Goal: Use online tool/utility: Utilize a website feature to perform a specific function

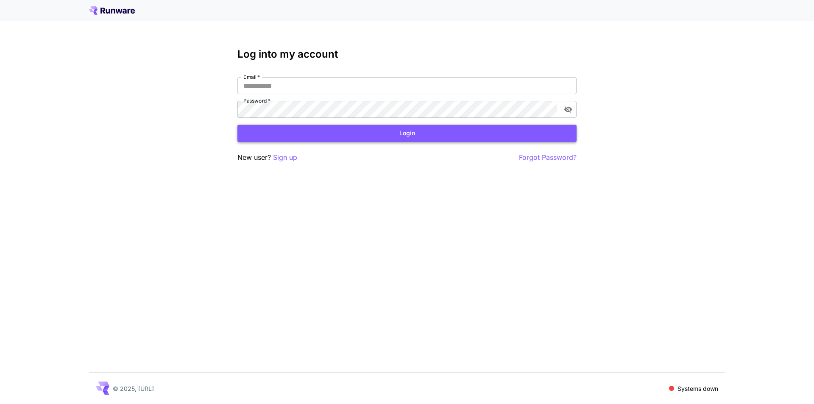
type input "**********"
click at [398, 132] on button "Login" at bounding box center [406, 133] width 339 height 17
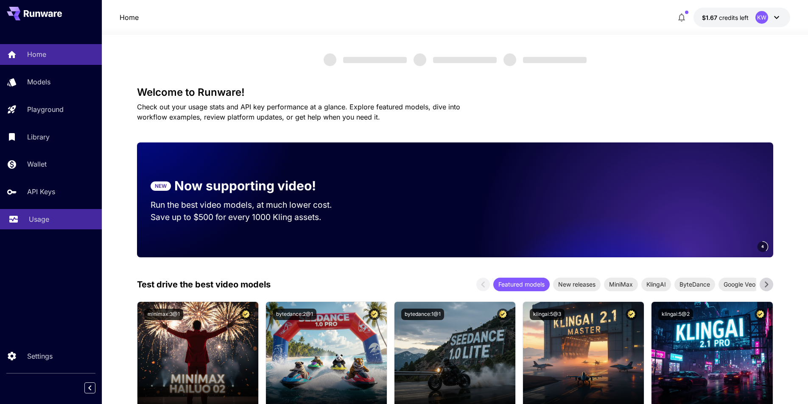
click at [45, 214] on p "Usage" at bounding box center [39, 219] width 20 height 10
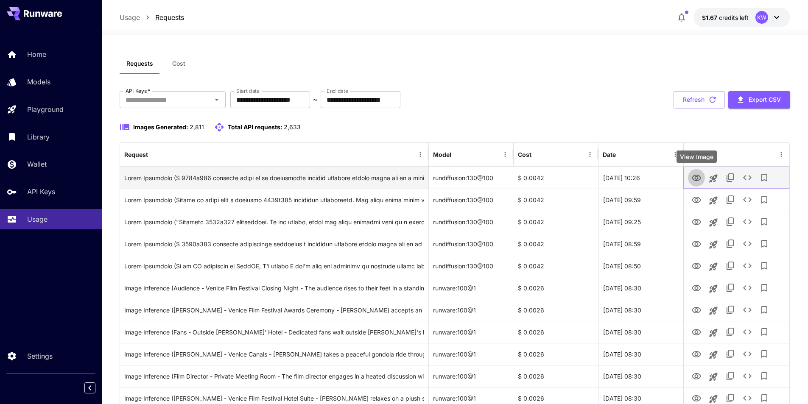
click at [691, 179] on icon "View Image" at bounding box center [696, 178] width 10 height 10
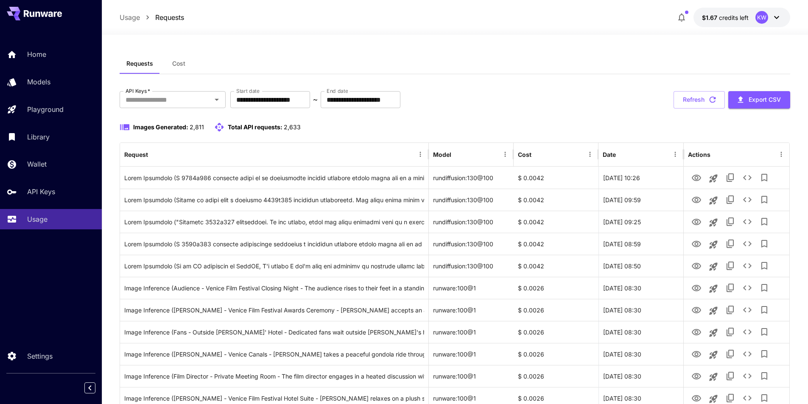
click at [761, 16] on div "KW" at bounding box center [761, 17] width 13 height 13
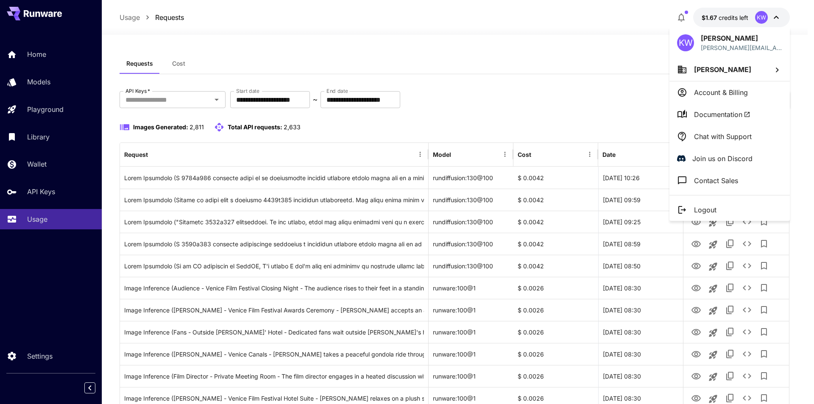
click at [747, 97] on p "Account & Billing" at bounding box center [721, 92] width 54 height 10
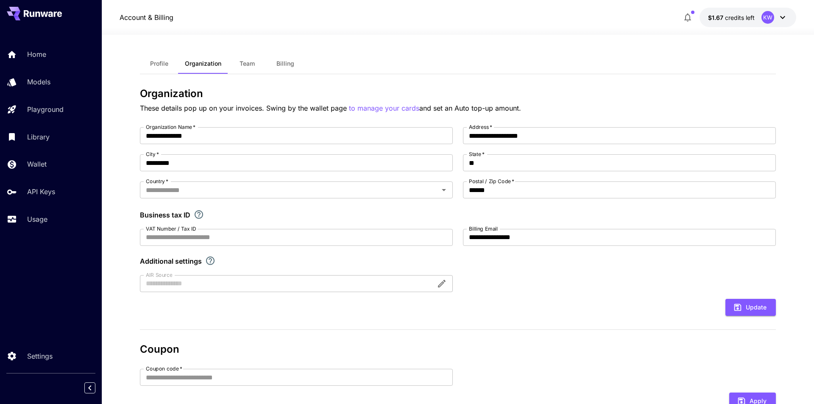
type input "******"
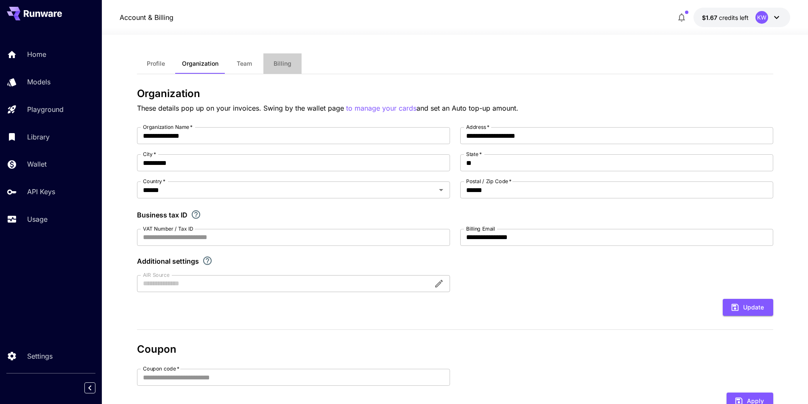
click at [277, 64] on span "Billing" at bounding box center [282, 64] width 18 height 8
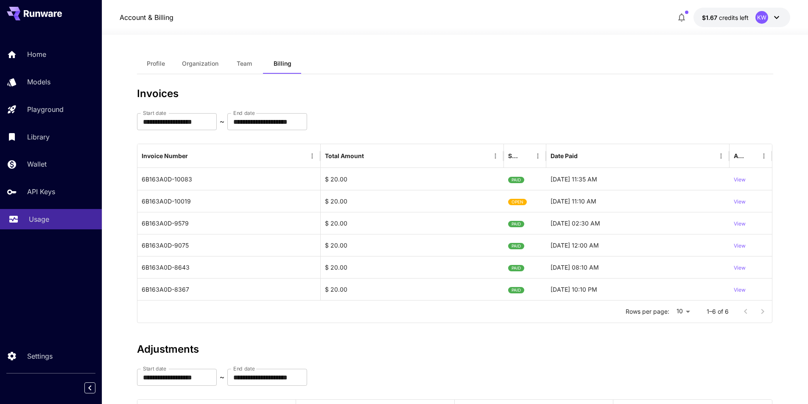
click at [43, 222] on p "Usage" at bounding box center [39, 219] width 20 height 10
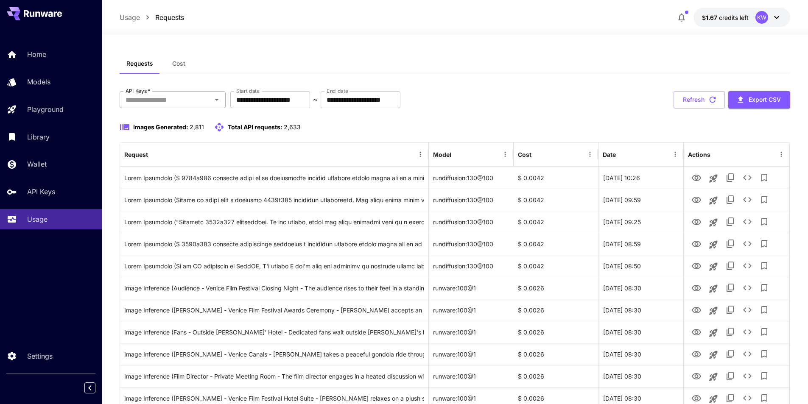
click at [201, 103] on input "API Keys   *" at bounding box center [165, 100] width 87 height 12
click at [186, 67] on button "Cost" at bounding box center [179, 63] width 38 height 20
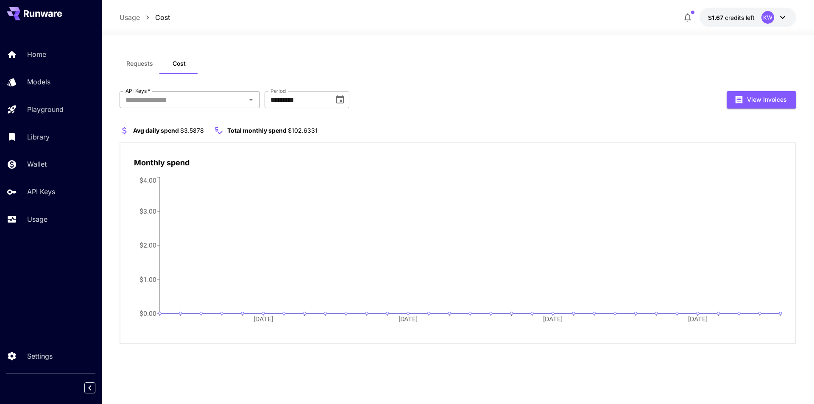
click at [207, 106] on div "API Keys   *" at bounding box center [190, 99] width 140 height 17
click at [166, 142] on li "Videos" at bounding box center [190, 143] width 140 height 21
click at [149, 100] on icon at bounding box center [149, 99] width 7 height 7
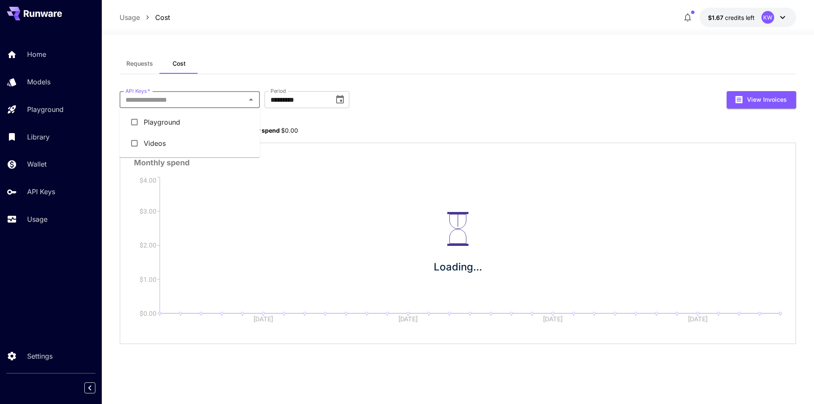
click at [153, 101] on input "API Keys   *" at bounding box center [182, 100] width 121 height 12
click at [153, 120] on li "Playground" at bounding box center [190, 121] width 140 height 21
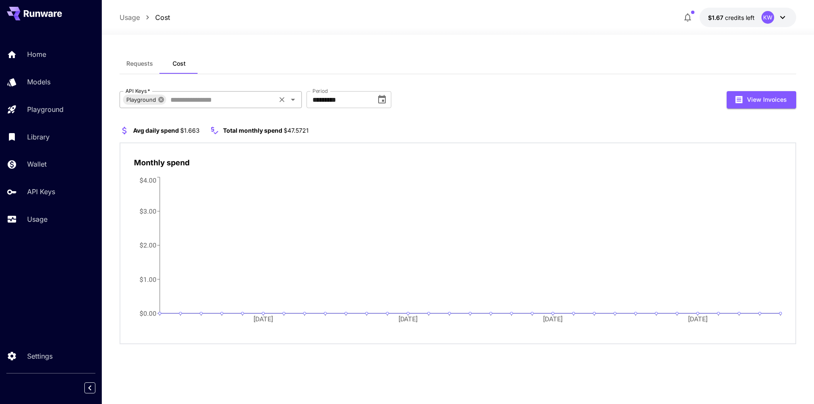
click at [158, 100] on icon at bounding box center [161, 100] width 6 height 6
click at [145, 70] on button "Requests" at bounding box center [140, 63] width 40 height 20
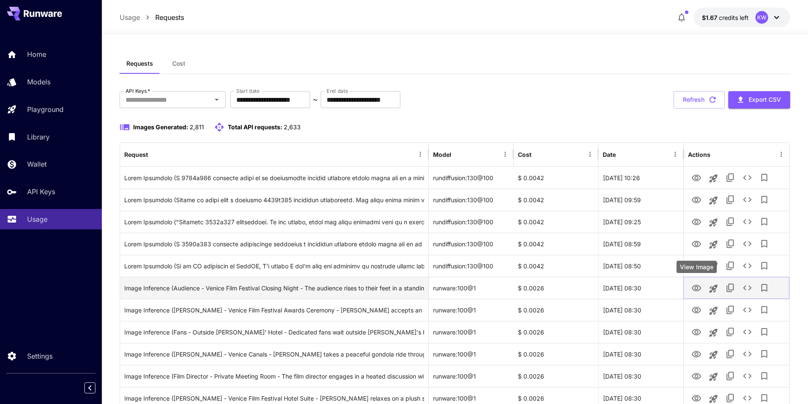
click at [695, 284] on icon "View Image" at bounding box center [696, 288] width 10 height 10
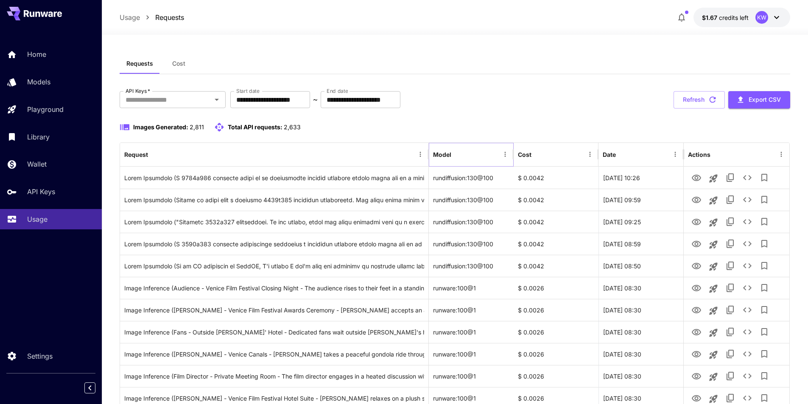
click at [505, 157] on icon "Menu" at bounding box center [505, 154] width 8 height 8
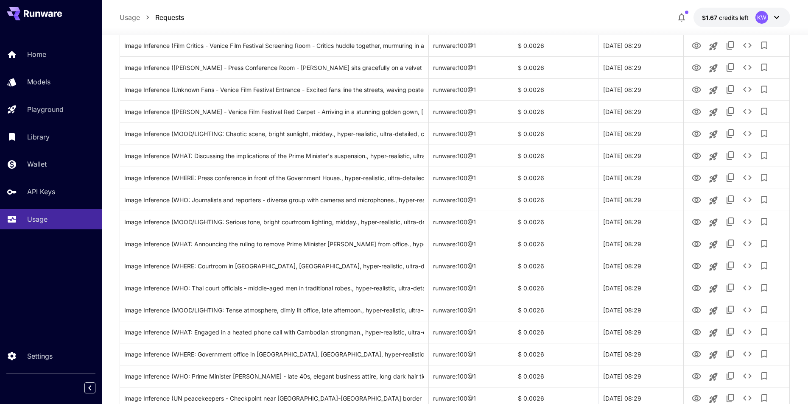
scroll to position [424, 0]
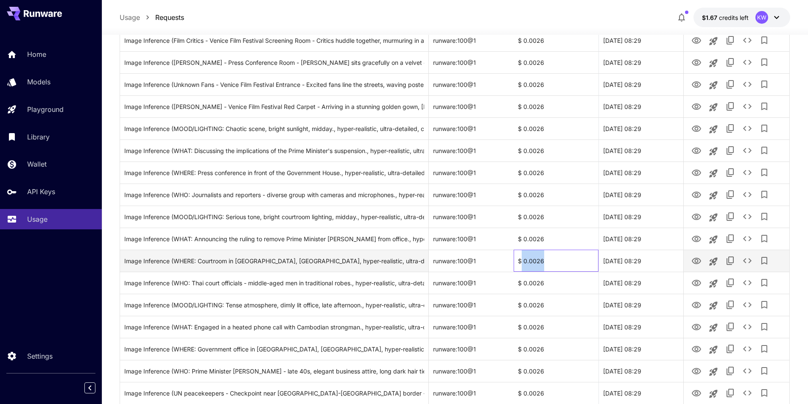
drag, startPoint x: 557, startPoint y: 262, endPoint x: 520, endPoint y: 262, distance: 36.5
click at [520, 262] on div "$ 0.0026" at bounding box center [555, 261] width 85 height 22
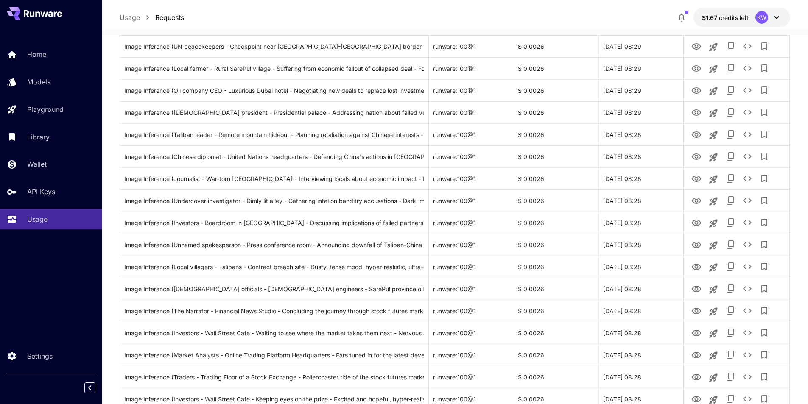
scroll to position [913, 0]
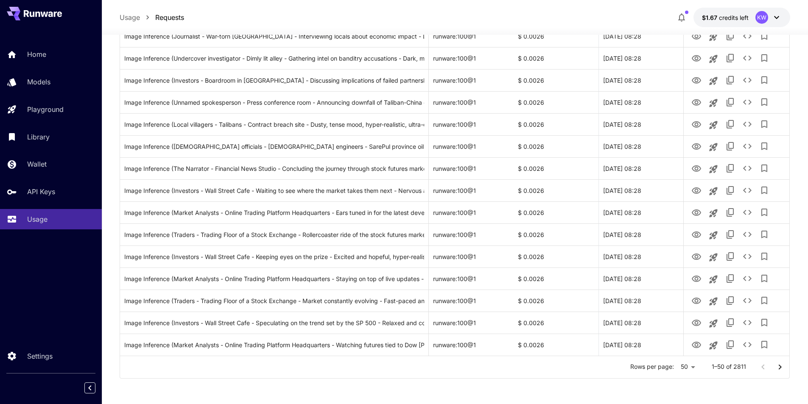
click at [775, 366] on icon "Go to next page" at bounding box center [779, 367] width 10 height 10
click at [780, 364] on icon "Go to next page" at bounding box center [779, 367] width 10 height 10
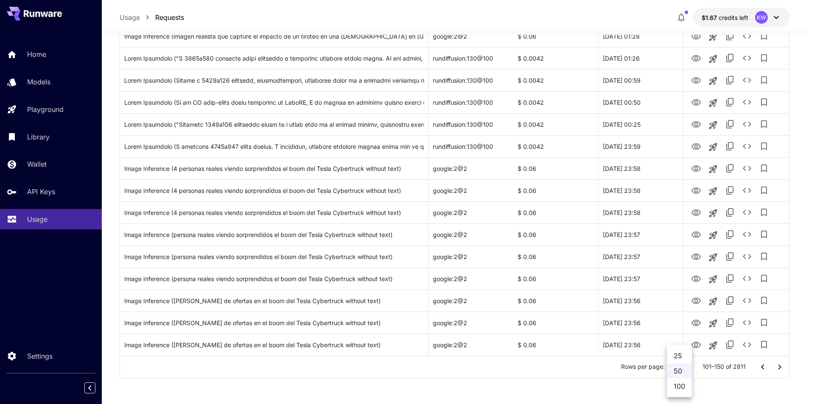
click at [555, 170] on div at bounding box center [407, 202] width 814 height 404
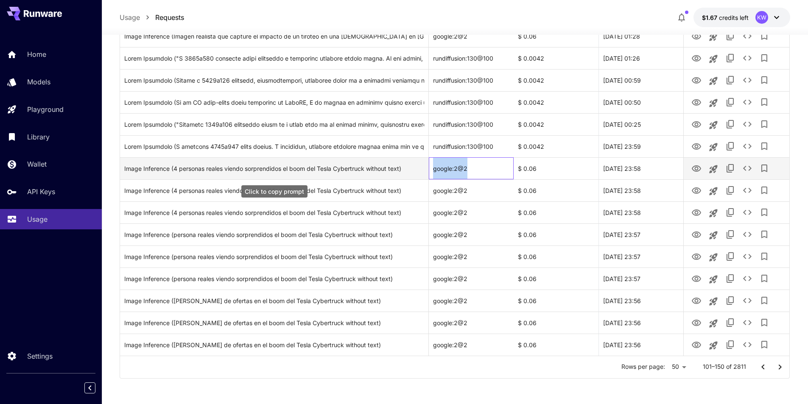
drag, startPoint x: 472, startPoint y: 169, endPoint x: 419, endPoint y: 168, distance: 53.0
click at [419, 168] on div "Image Inference (4 personas reales viendo sorprendidos el boom del Tesla Cybert…" at bounding box center [454, 168] width 669 height 22
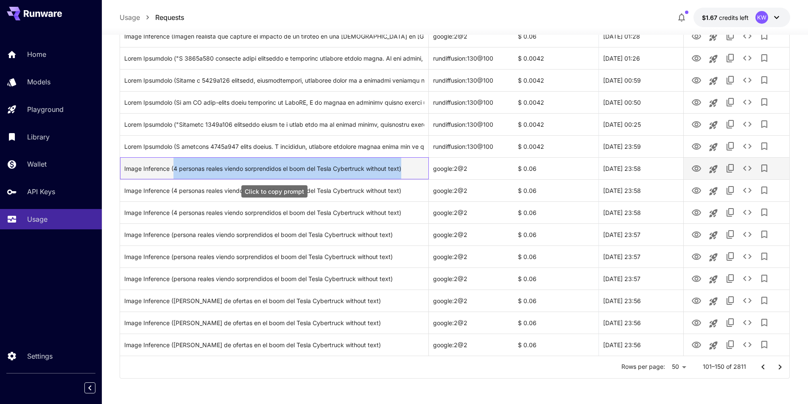
drag, startPoint x: 174, startPoint y: 169, endPoint x: 403, endPoint y: 171, distance: 228.9
click at [403, 171] on div "Image Inference (4 personas reales viendo sorprendidos el boom del Tesla Cybert…" at bounding box center [274, 169] width 300 height 22
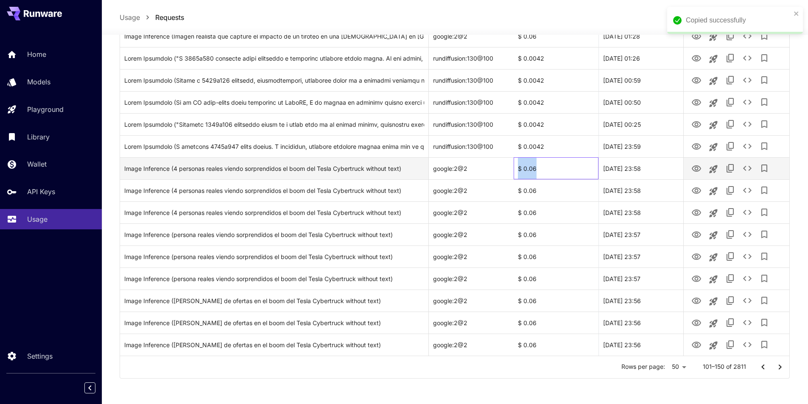
drag, startPoint x: 551, startPoint y: 171, endPoint x: 516, endPoint y: 172, distance: 34.3
click at [516, 172] on div "$ 0.06" at bounding box center [555, 168] width 85 height 22
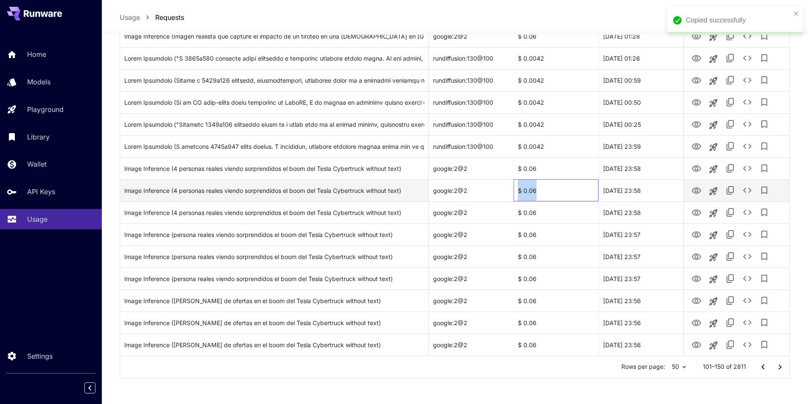
drag, startPoint x: 543, startPoint y: 188, endPoint x: 497, endPoint y: 188, distance: 46.2
click at [497, 188] on div "Image Inference (4 personas reales viendo sorprendidos el boom del Tesla Cybert…" at bounding box center [454, 190] width 669 height 22
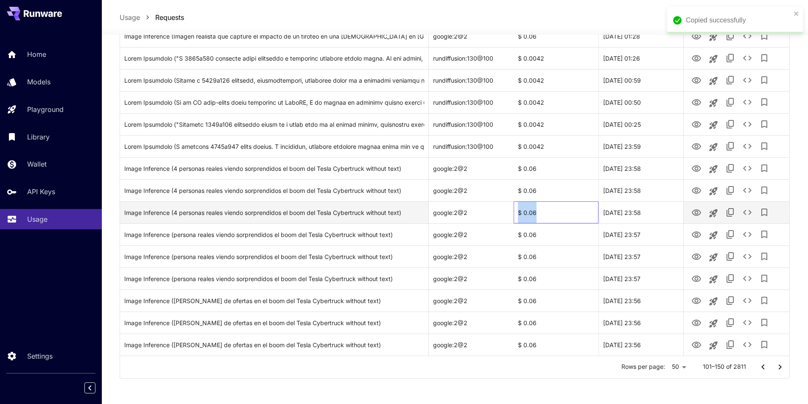
drag, startPoint x: 520, startPoint y: 215, endPoint x: 504, endPoint y: 215, distance: 16.1
click at [505, 215] on div "Image Inference (4 personas reales viendo sorprendidos el boom del Tesla Cybert…" at bounding box center [454, 212] width 669 height 22
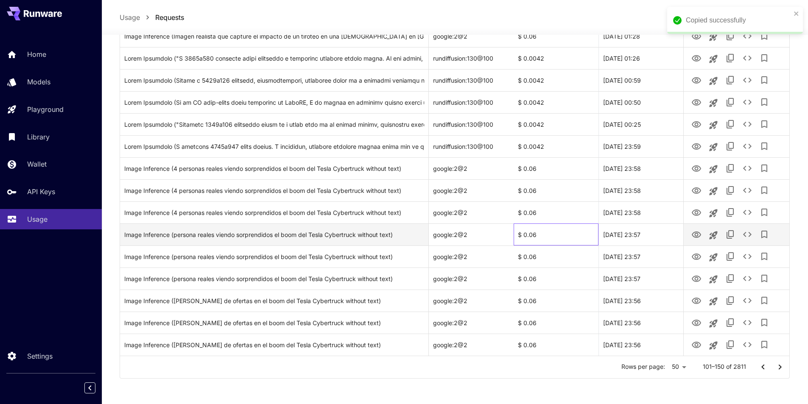
drag, startPoint x: 554, startPoint y: 236, endPoint x: 510, endPoint y: 235, distance: 44.1
click at [511, 235] on div "Image Inference (persona reales viendo sorprendidos el boom del Tesla Cybertruc…" at bounding box center [454, 234] width 669 height 22
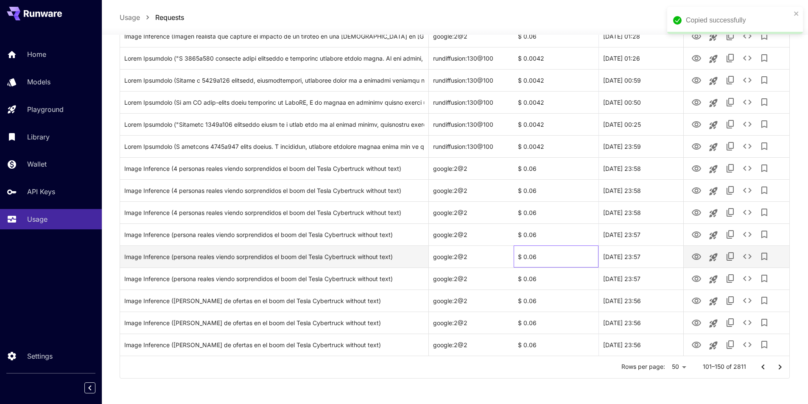
drag, startPoint x: 552, startPoint y: 251, endPoint x: 492, endPoint y: 253, distance: 59.8
click at [516, 251] on div "$ 0.06" at bounding box center [555, 256] width 85 height 22
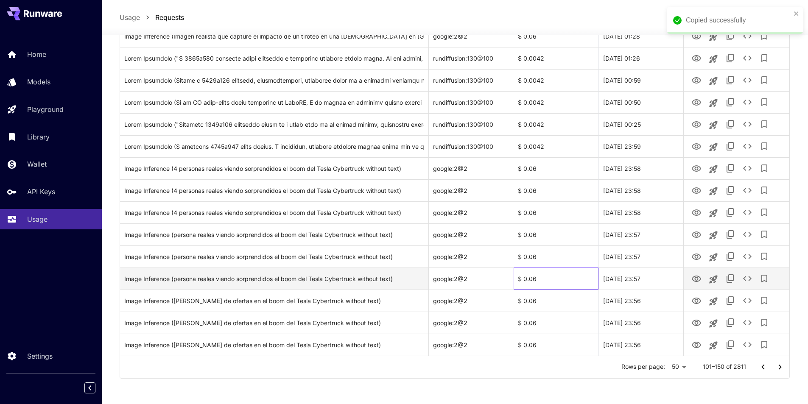
drag, startPoint x: 562, startPoint y: 282, endPoint x: 501, endPoint y: 284, distance: 61.1
click at [518, 283] on div "$ 0.06" at bounding box center [555, 278] width 85 height 22
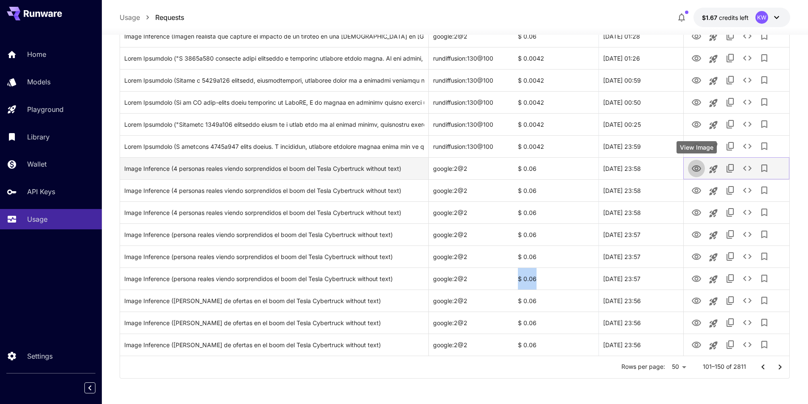
click at [696, 167] on icon "View Image" at bounding box center [695, 168] width 9 height 6
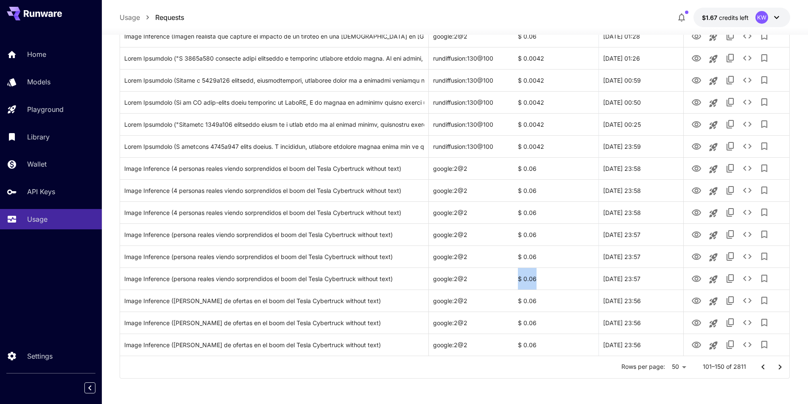
click at [777, 364] on icon "Go to next page" at bounding box center [779, 367] width 10 height 10
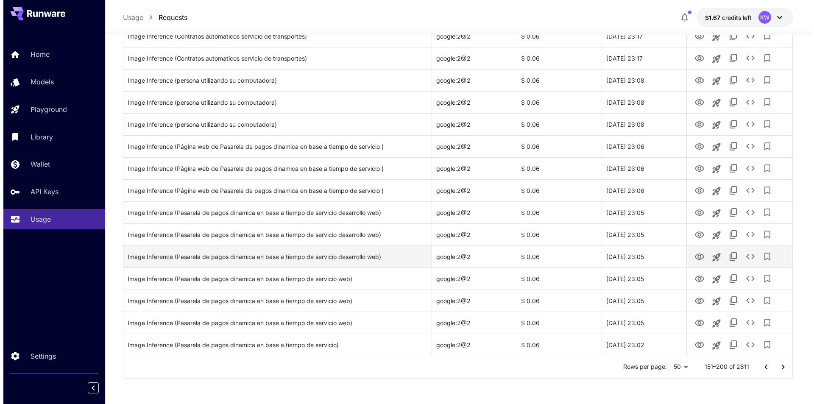
scroll to position [744, 0]
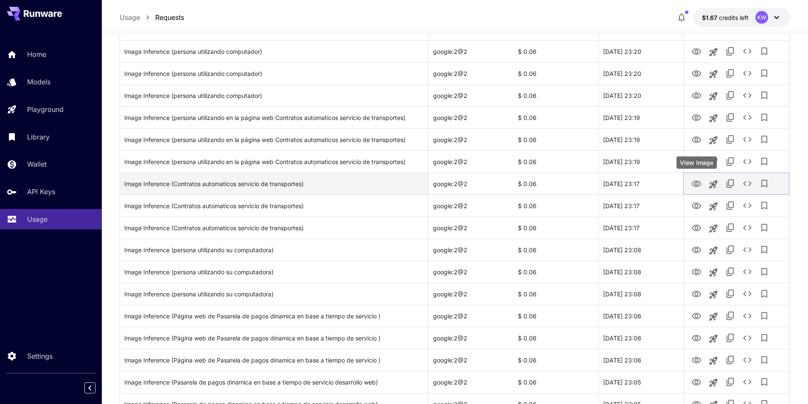
click at [692, 187] on icon "View Image" at bounding box center [696, 184] width 10 height 10
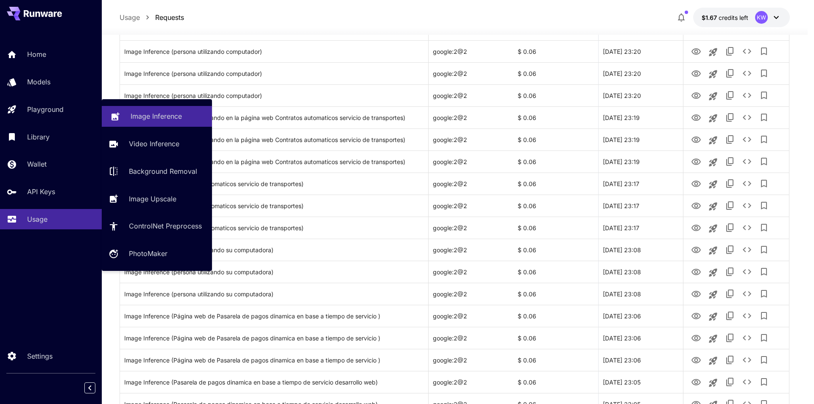
click at [145, 114] on p "Image Inference" at bounding box center [156, 116] width 51 height 10
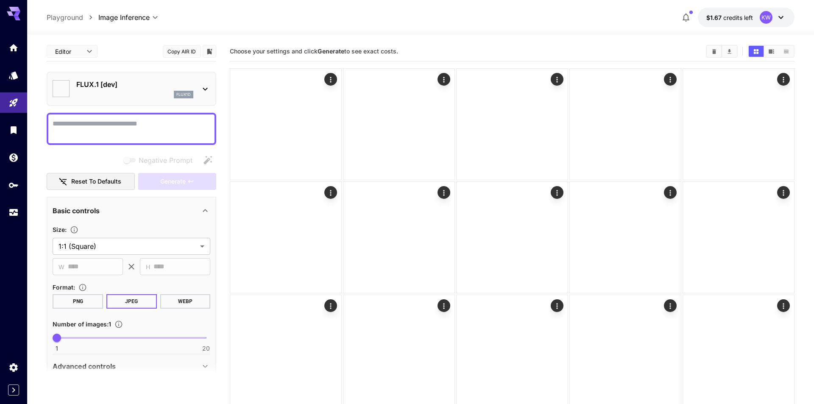
type input "**********"
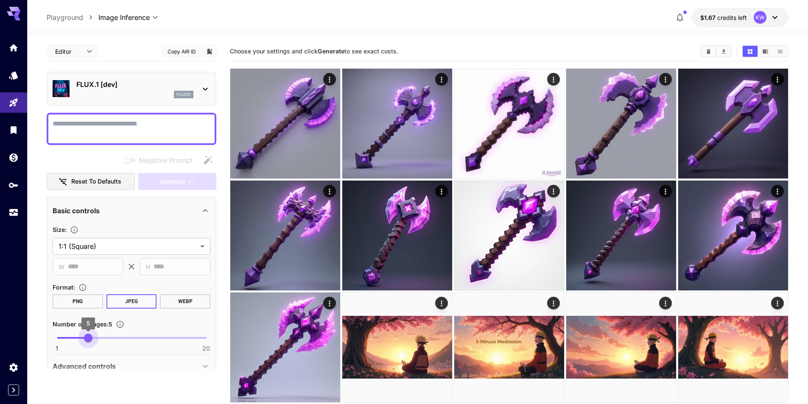
type input "*"
drag, startPoint x: 58, startPoint y: 337, endPoint x: 35, endPoint y: 344, distance: 24.4
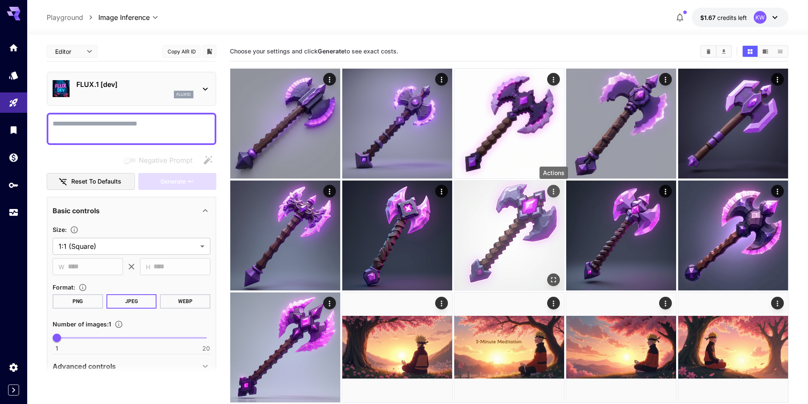
click at [552, 190] on icon "Actions" at bounding box center [553, 191] width 8 height 8
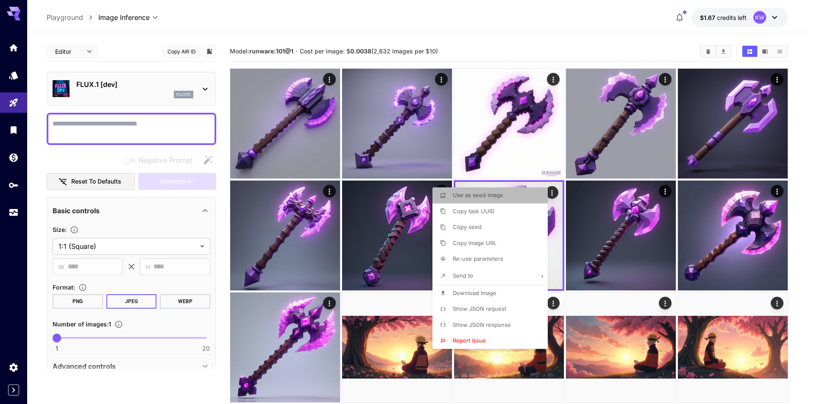
click at [495, 195] on span "Use as seed image" at bounding box center [478, 195] width 50 height 7
type input "**********"
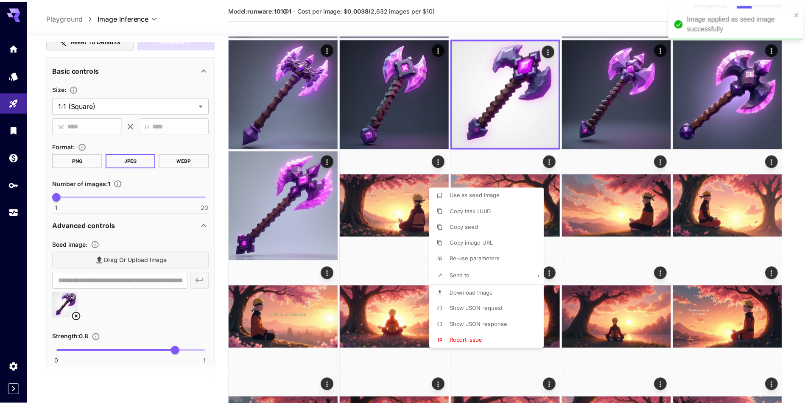
scroll to position [181, 0]
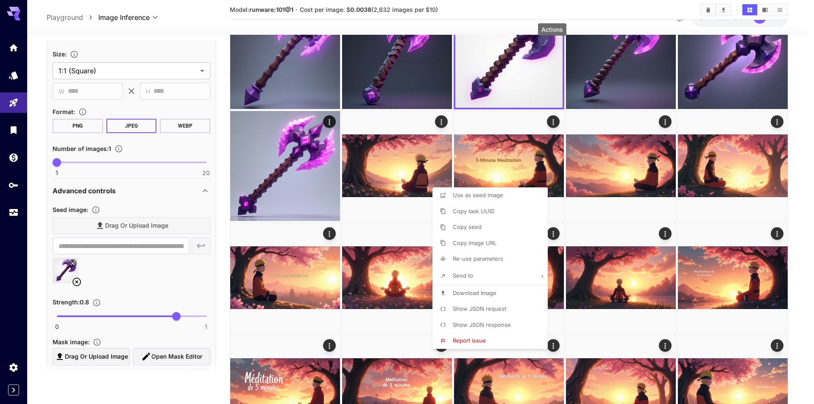
click at [800, 235] on div at bounding box center [407, 202] width 814 height 404
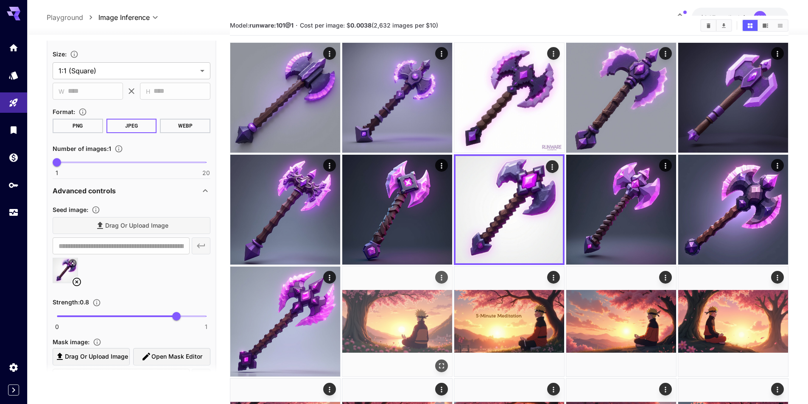
scroll to position [0, 0]
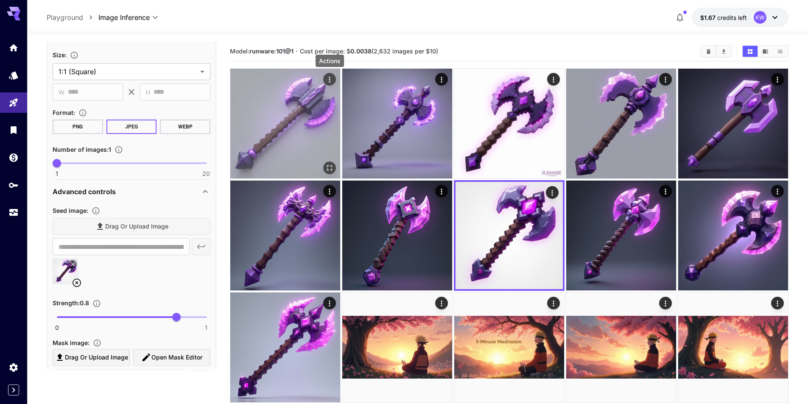
click at [329, 78] on icon "Actions" at bounding box center [329, 79] width 8 height 8
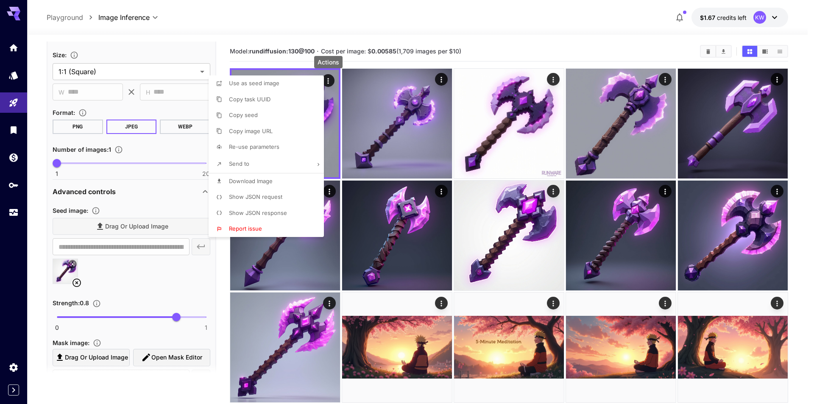
click at [379, 101] on div at bounding box center [407, 202] width 814 height 404
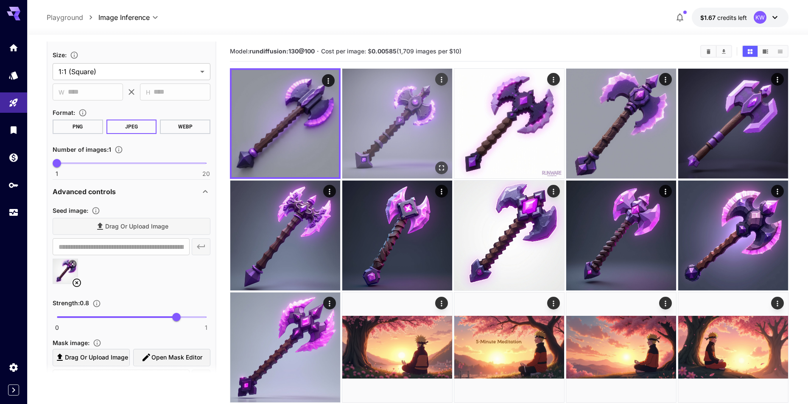
click at [384, 102] on img at bounding box center [397, 124] width 110 height 110
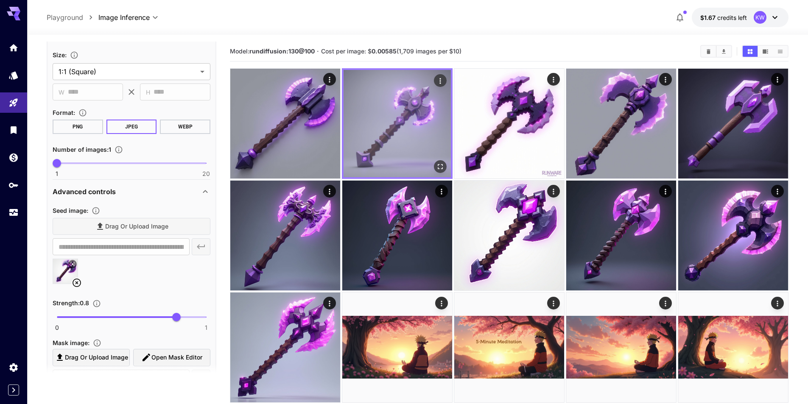
click at [384, 102] on img at bounding box center [396, 123] width 107 height 107
click at [438, 167] on icon "Open in fullscreen" at bounding box center [440, 166] width 8 height 8
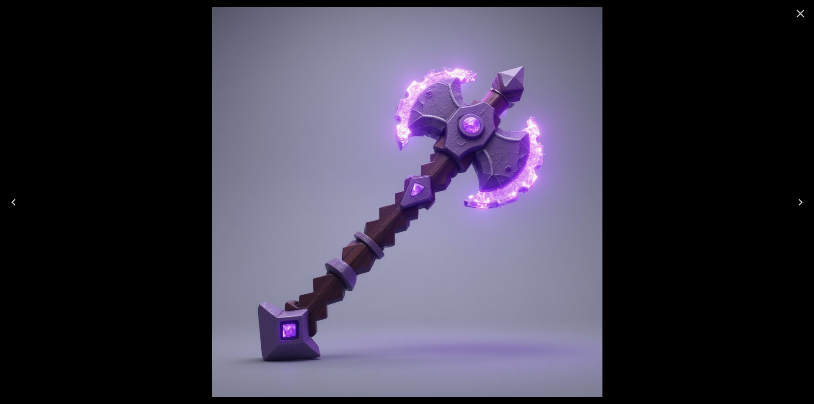
click at [802, 11] on icon "Close" at bounding box center [801, 14] width 14 height 14
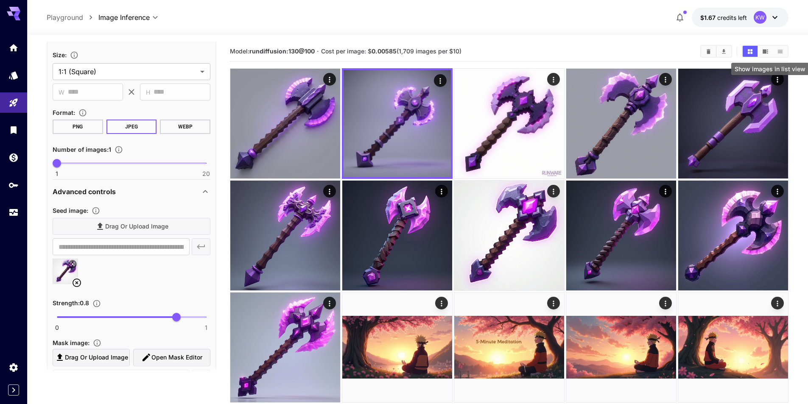
click at [779, 51] on icon "Show images in list view" at bounding box center [780, 51] width 6 height 6
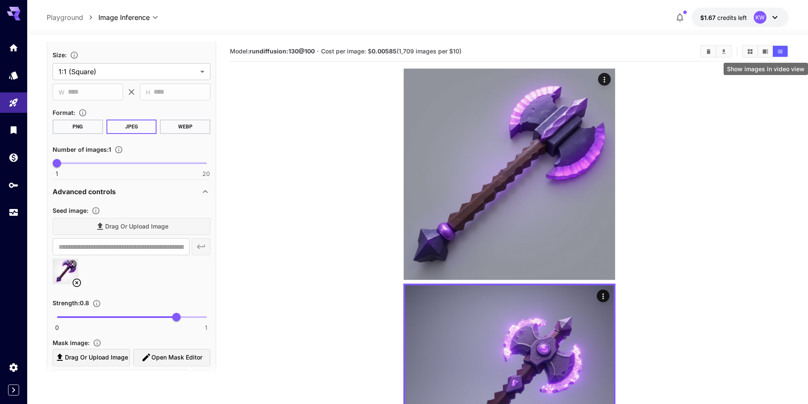
click at [765, 51] on icon "Show images in video view" at bounding box center [765, 51] width 6 height 4
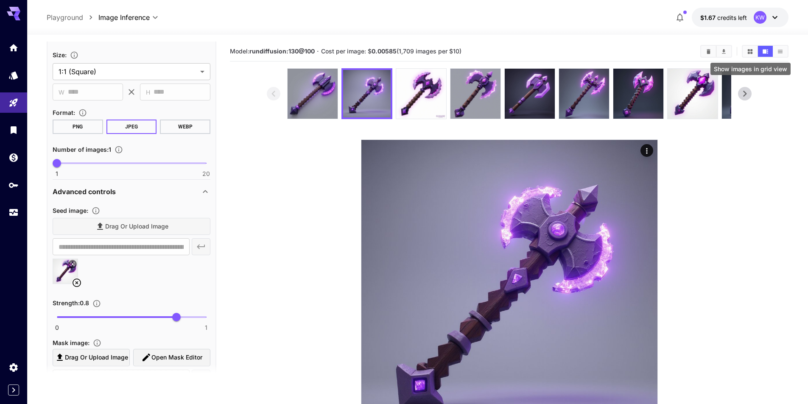
click at [753, 54] on button "Show images in grid view" at bounding box center [749, 51] width 15 height 11
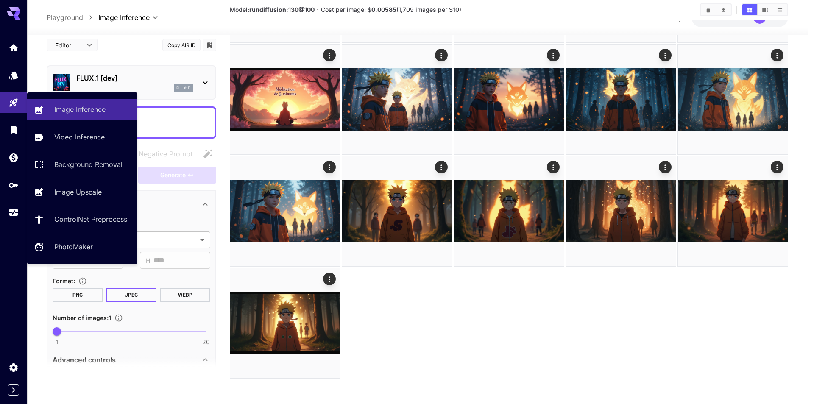
scroll to position [175, 0]
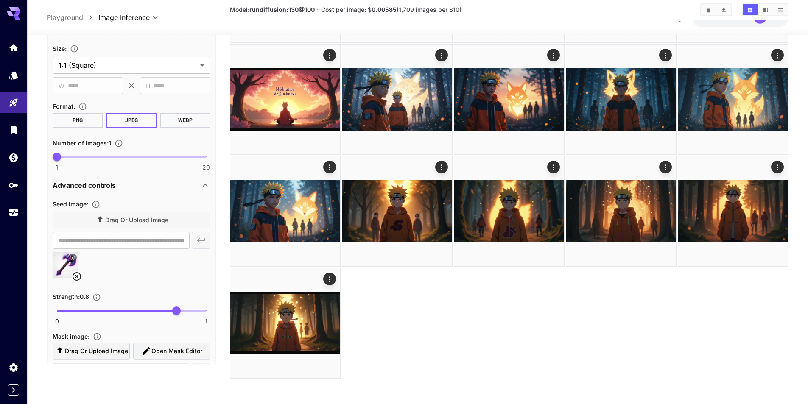
drag, startPoint x: 451, startPoint y: 338, endPoint x: 421, endPoint y: 338, distance: 30.1
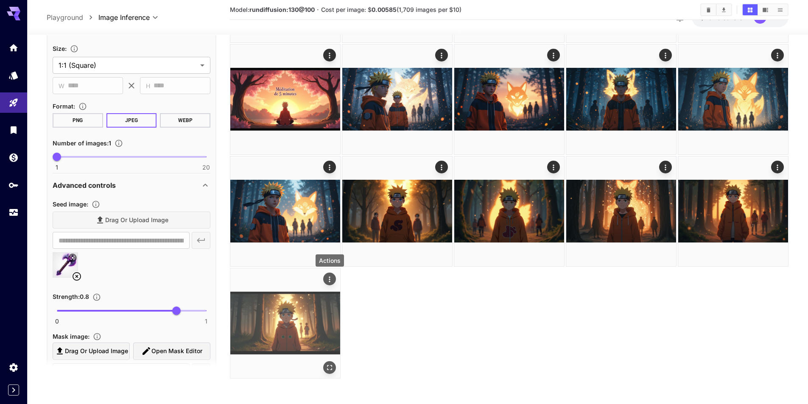
click at [330, 280] on icon "Actions" at bounding box center [329, 279] width 8 height 8
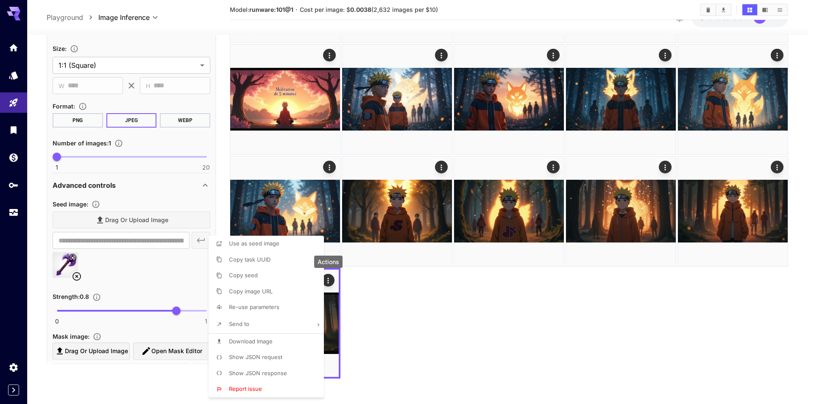
click at [412, 331] on div at bounding box center [407, 202] width 814 height 404
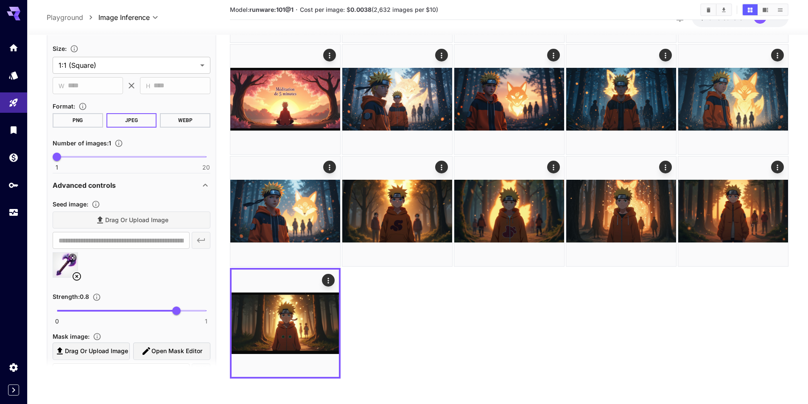
click at [75, 277] on icon at bounding box center [77, 276] width 10 height 10
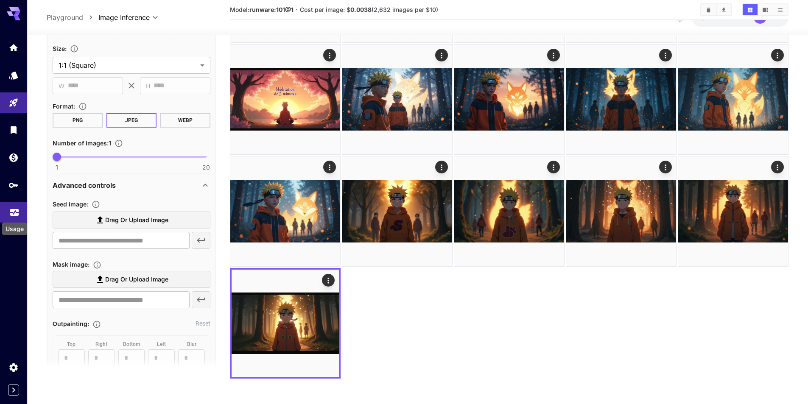
click at [13, 210] on icon "Usage" at bounding box center [14, 210] width 10 height 10
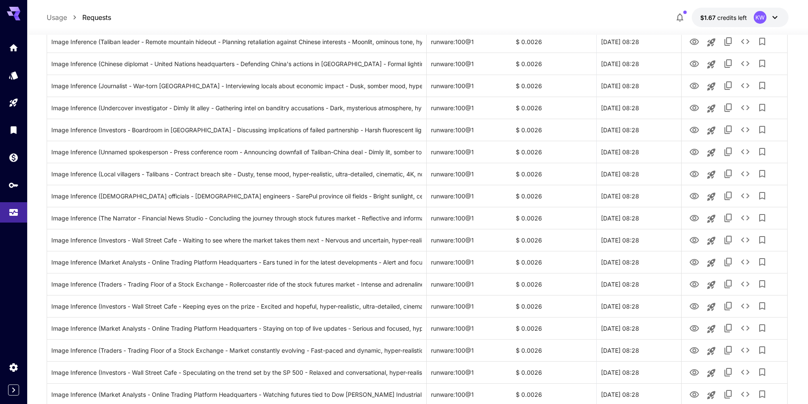
scroll to position [913, 0]
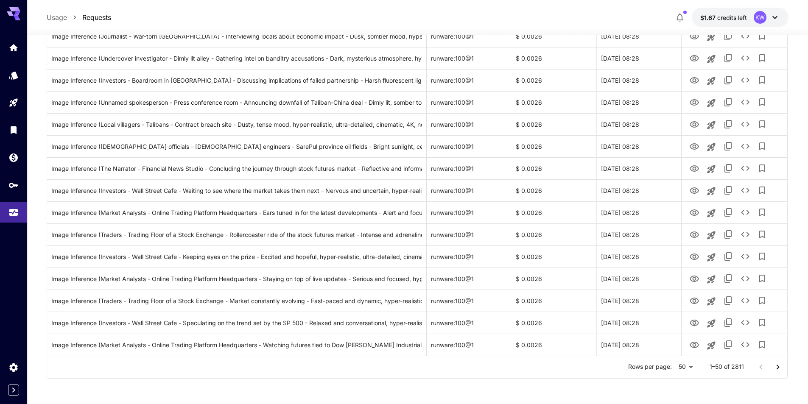
click at [777, 367] on icon "Go to next page" at bounding box center [777, 367] width 10 height 10
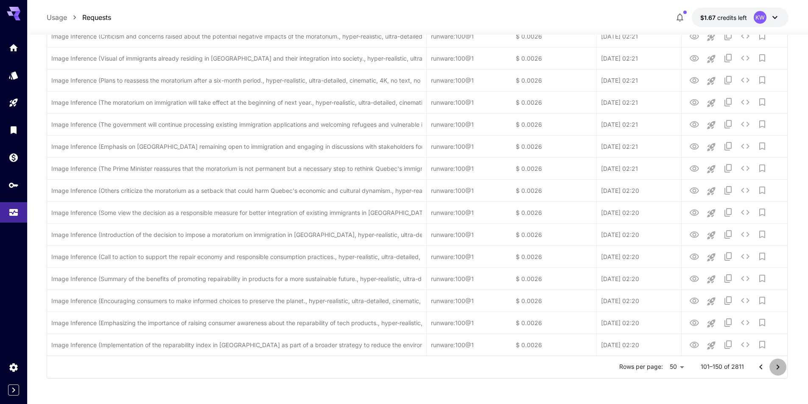
click at [777, 367] on icon "Go to next page" at bounding box center [777, 367] width 10 height 10
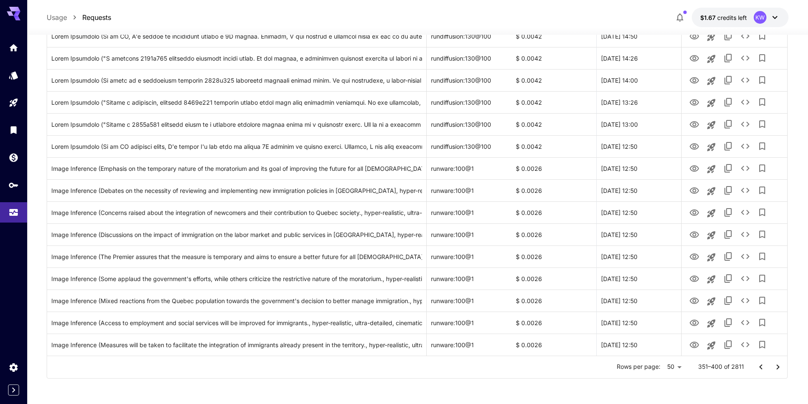
click at [775, 368] on icon "Go to next page" at bounding box center [777, 367] width 10 height 10
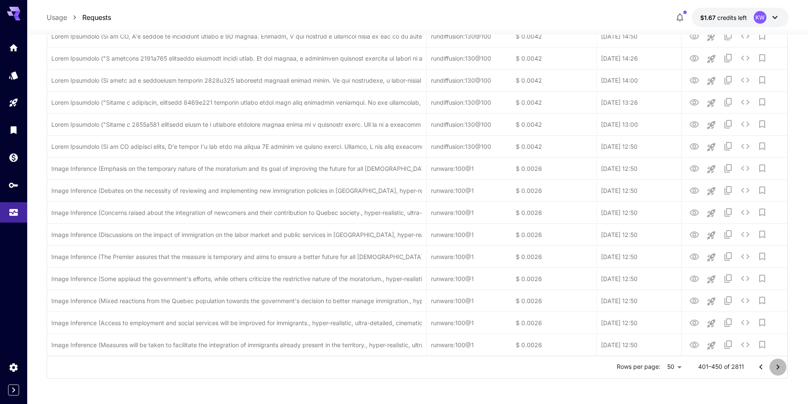
click at [775, 368] on icon "Go to next page" at bounding box center [777, 367] width 10 height 10
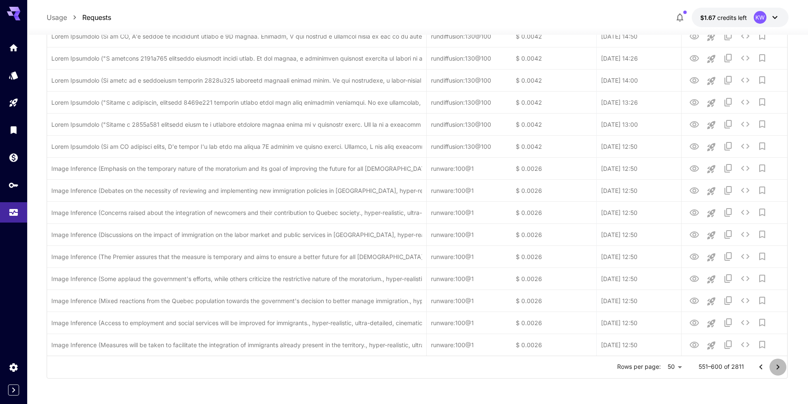
click at [775, 368] on icon "Go to next page" at bounding box center [777, 367] width 10 height 10
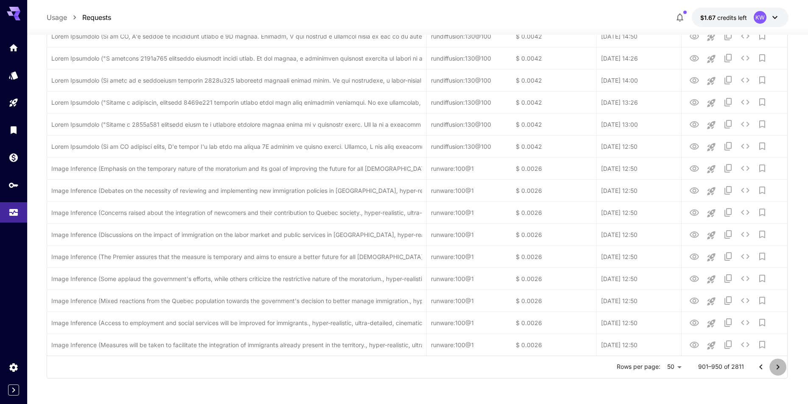
click at [775, 368] on icon "Go to next page" at bounding box center [777, 367] width 10 height 10
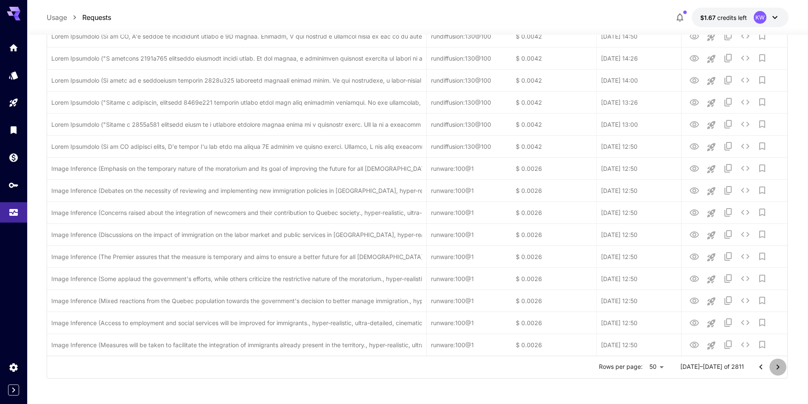
click at [775, 368] on icon "Go to next page" at bounding box center [777, 367] width 10 height 10
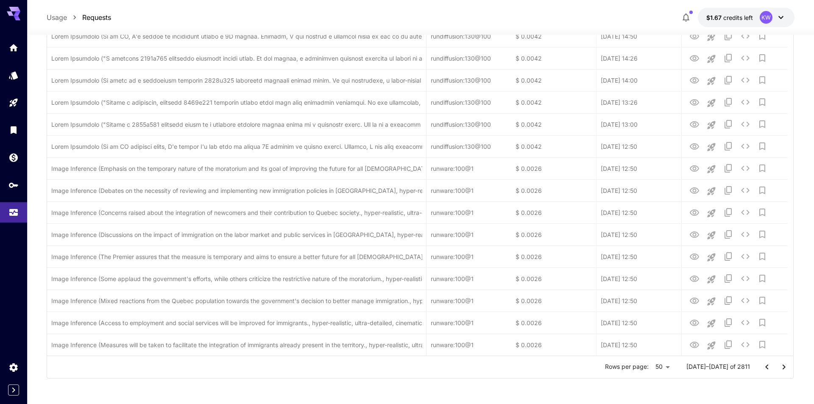
click at [677, 386] on li "100" at bounding box center [669, 386] width 25 height 15
type input "***"
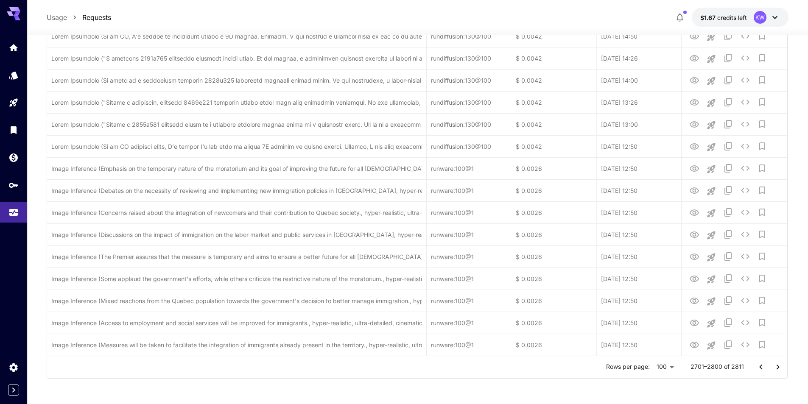
click at [775, 365] on icon "Go to next page" at bounding box center [777, 367] width 10 height 10
click at [775, 365] on div at bounding box center [769, 367] width 34 height 17
click at [778, 365] on div at bounding box center [769, 367] width 34 height 17
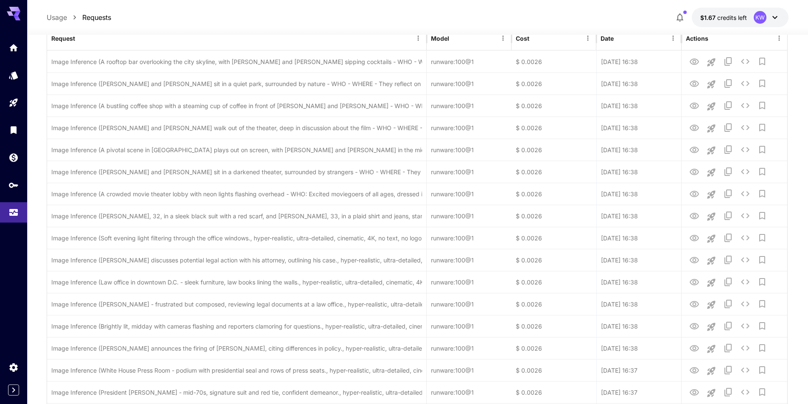
scroll to position [0, 0]
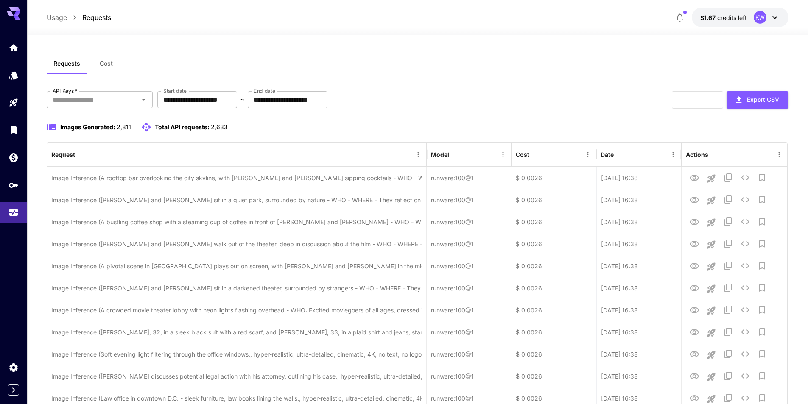
click at [774, 17] on icon at bounding box center [774, 17] width 10 height 10
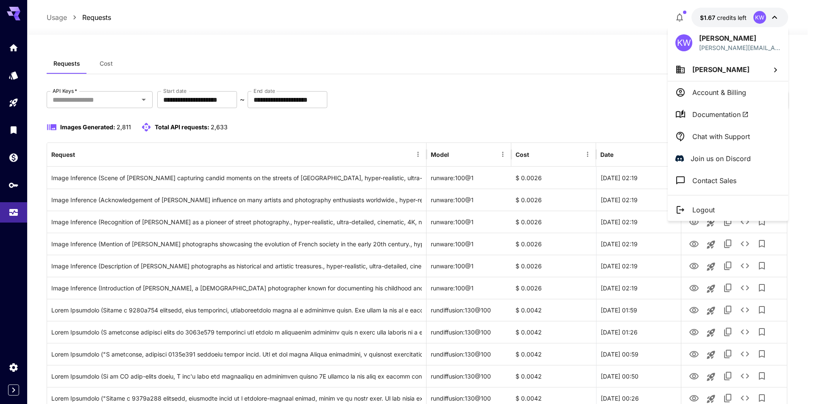
click at [544, 92] on div at bounding box center [407, 202] width 814 height 404
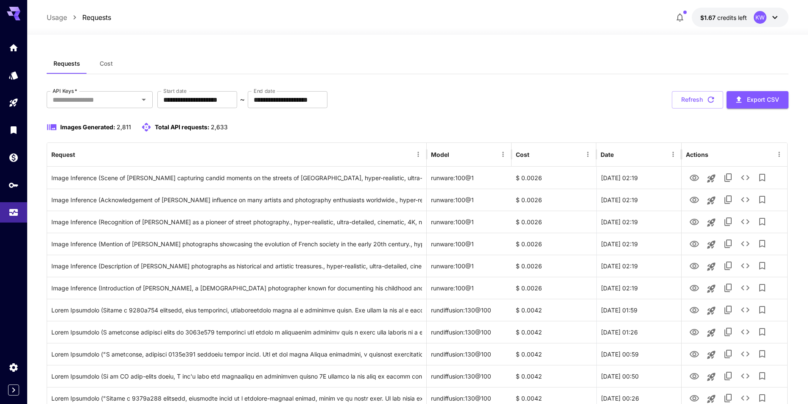
scroll to position [53, 0]
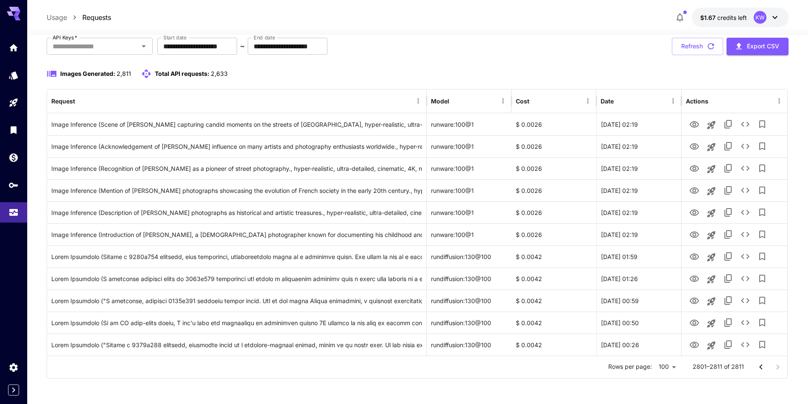
click at [778, 366] on div at bounding box center [769, 367] width 34 height 17
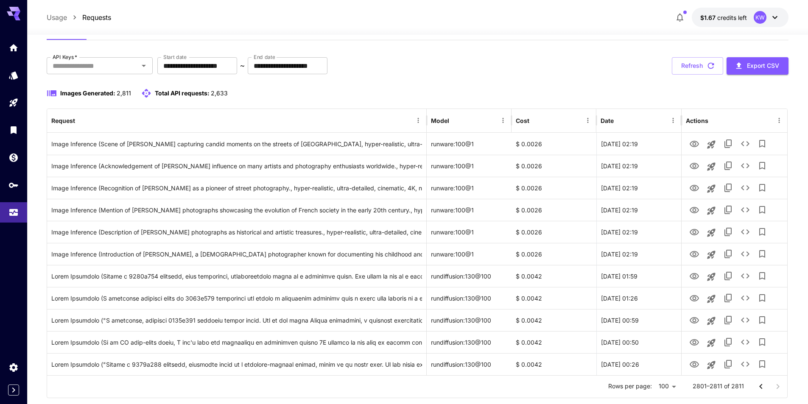
scroll to position [0, 0]
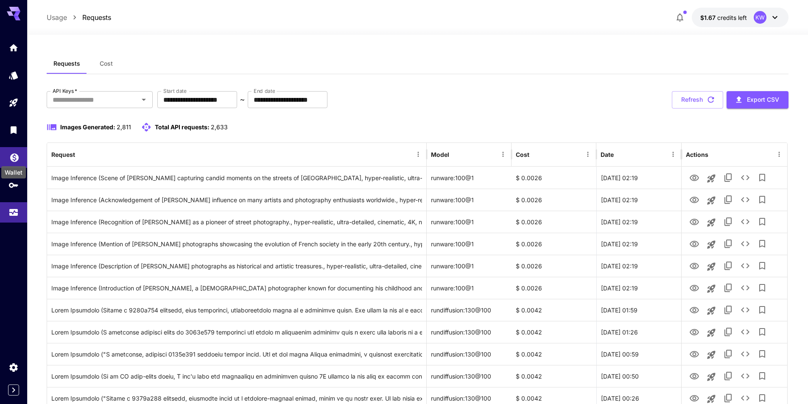
click at [12, 157] on icon "Wallet" at bounding box center [14, 155] width 8 height 8
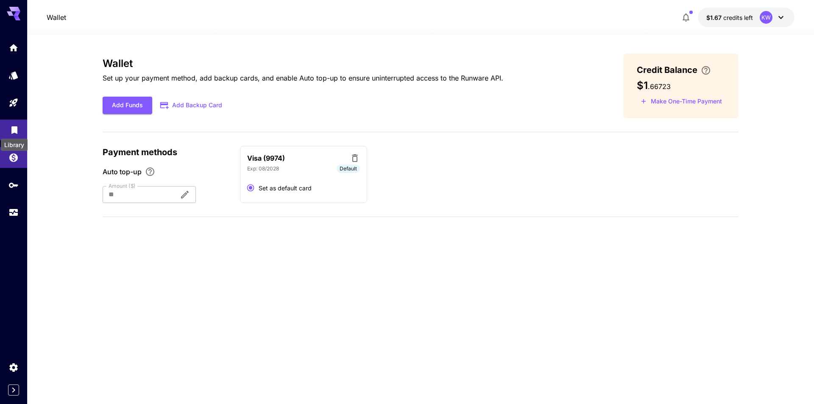
click at [10, 128] on icon "Library" at bounding box center [14, 128] width 10 height 10
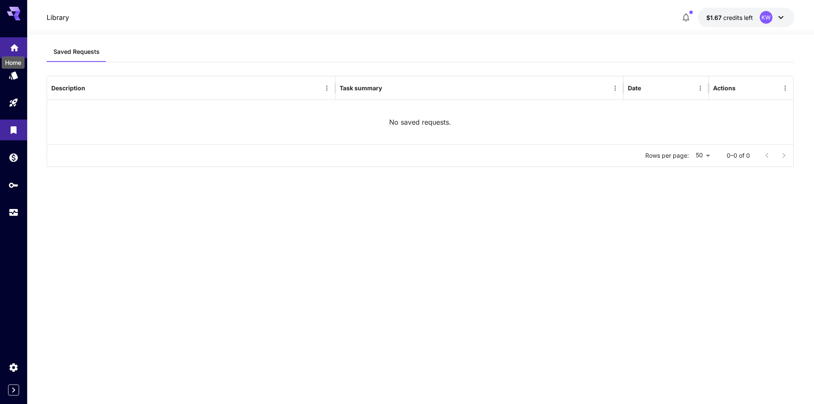
click at [15, 50] on icon "Home" at bounding box center [14, 45] width 10 height 10
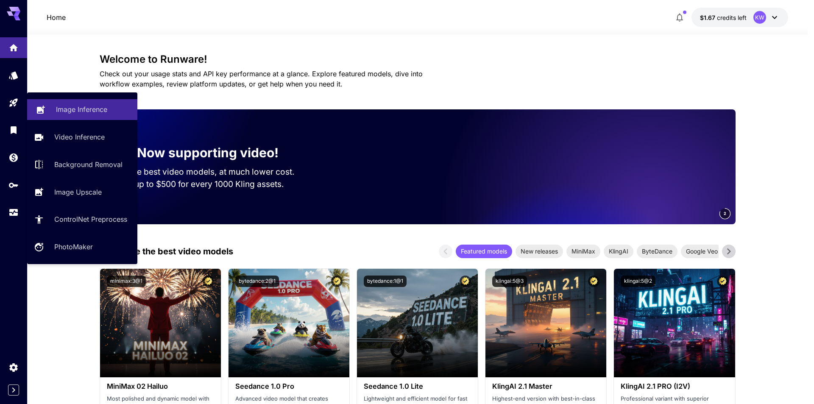
click at [64, 106] on p "Image Inference" at bounding box center [81, 109] width 51 height 10
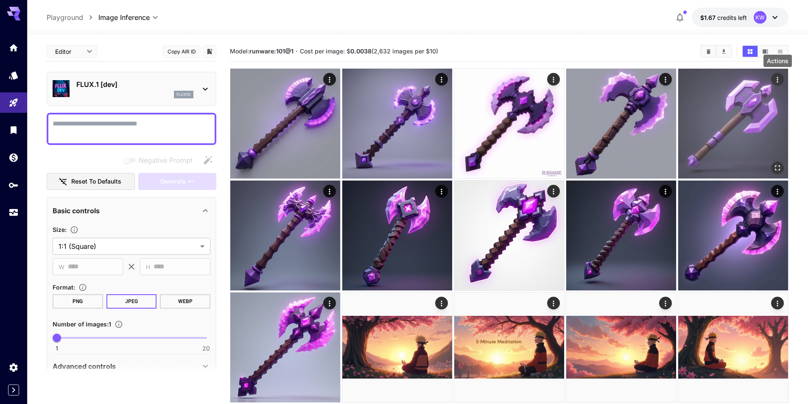
click at [777, 75] on icon "Actions" at bounding box center [777, 79] width 8 height 8
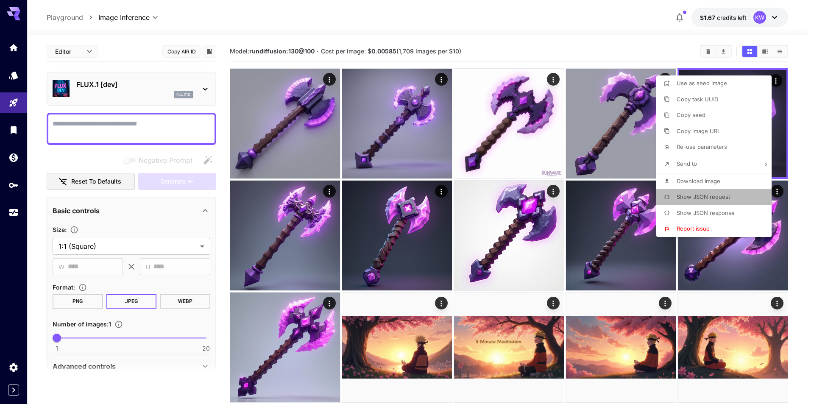
click at [731, 194] on li "Show JSON request" at bounding box center [716, 197] width 120 height 16
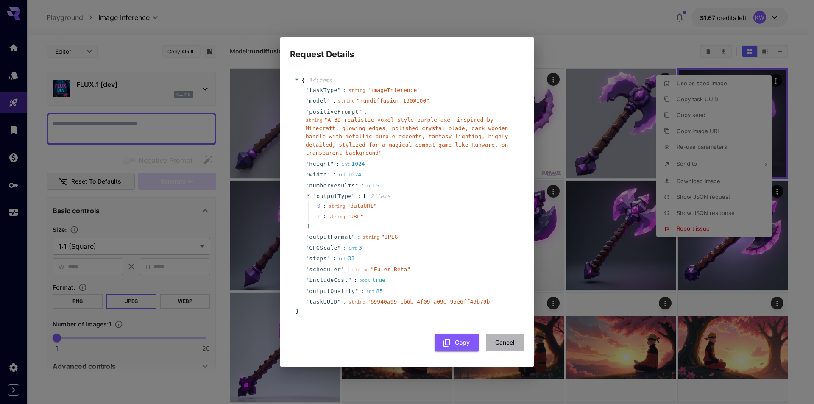
click at [513, 339] on button "Cancel" at bounding box center [505, 342] width 38 height 17
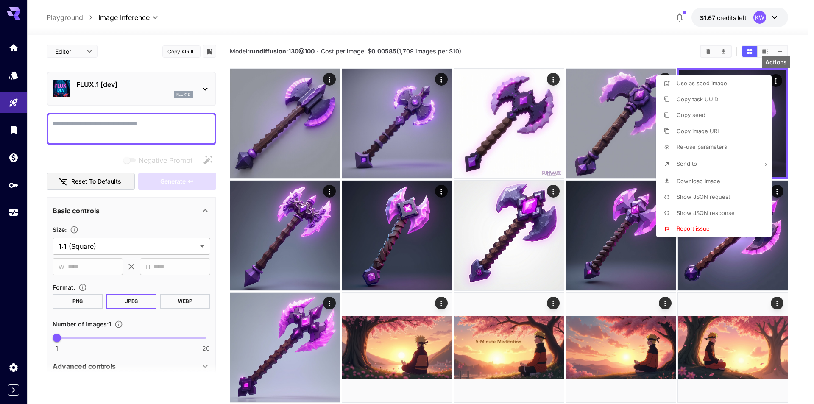
click at [728, 214] on span "Show JSON response" at bounding box center [706, 212] width 58 height 7
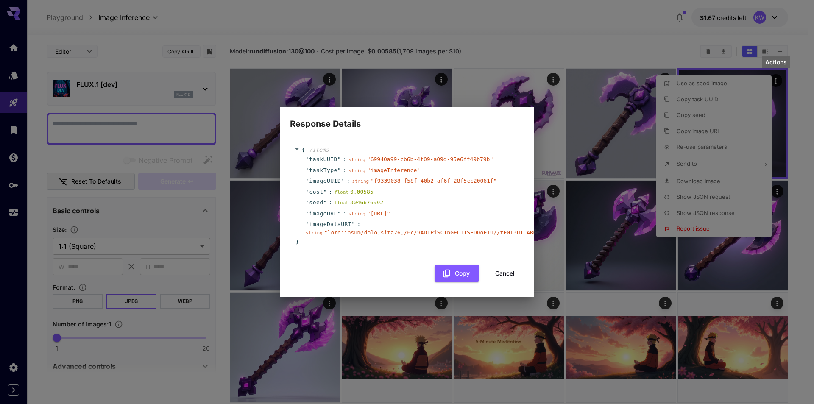
click at [509, 279] on button "Cancel" at bounding box center [505, 273] width 38 height 17
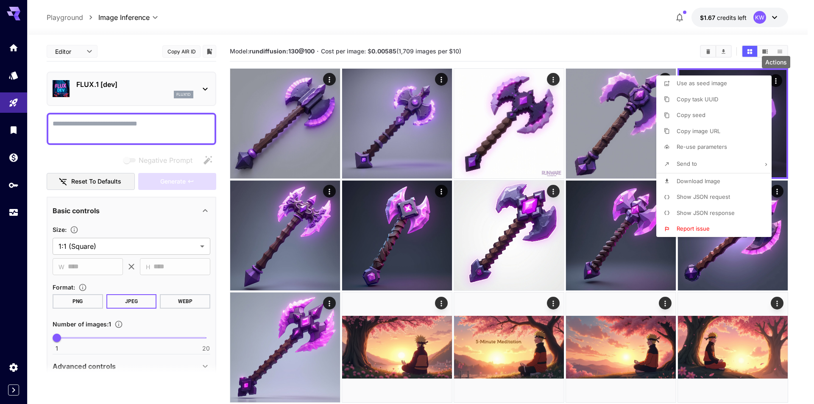
click at [801, 138] on div at bounding box center [407, 202] width 814 height 404
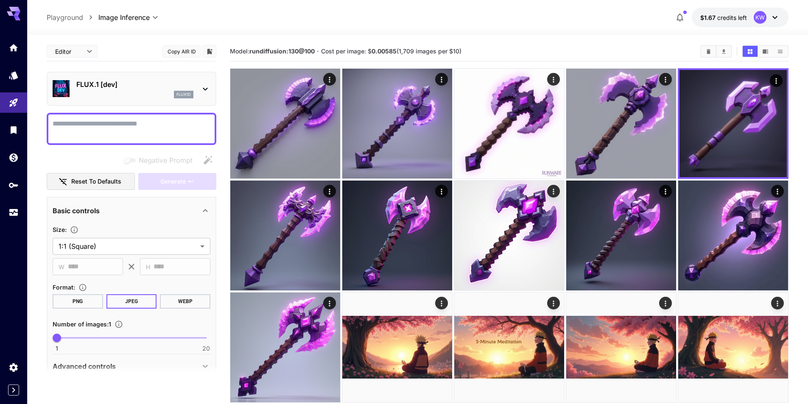
click at [709, 51] on icon "Clear Images" at bounding box center [708, 51] width 4 height 5
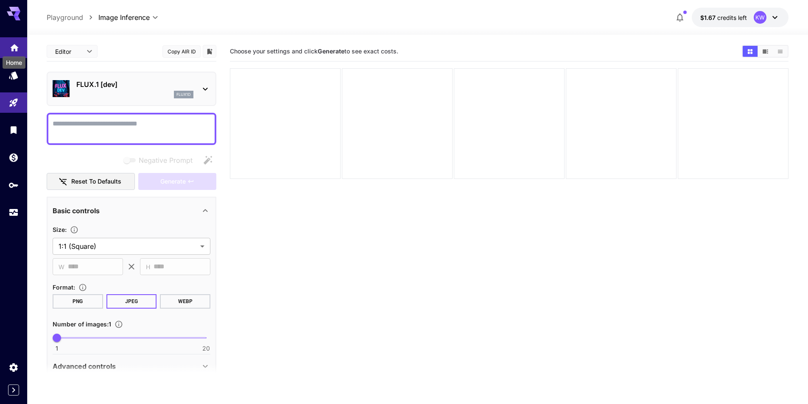
click at [15, 47] on icon "Home" at bounding box center [14, 45] width 10 height 10
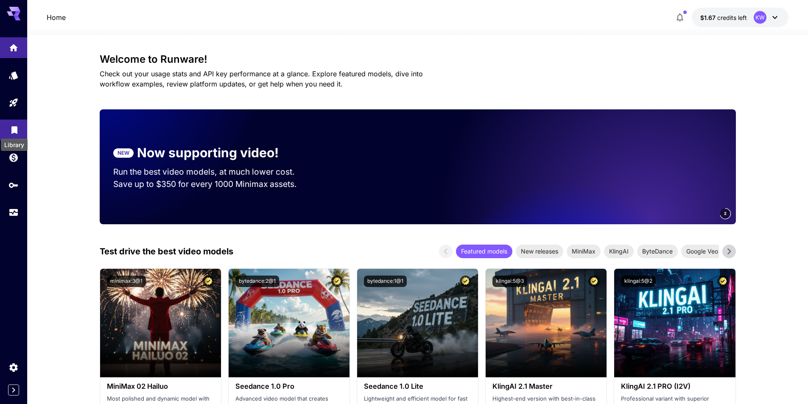
click at [15, 131] on icon "Library" at bounding box center [14, 128] width 10 height 10
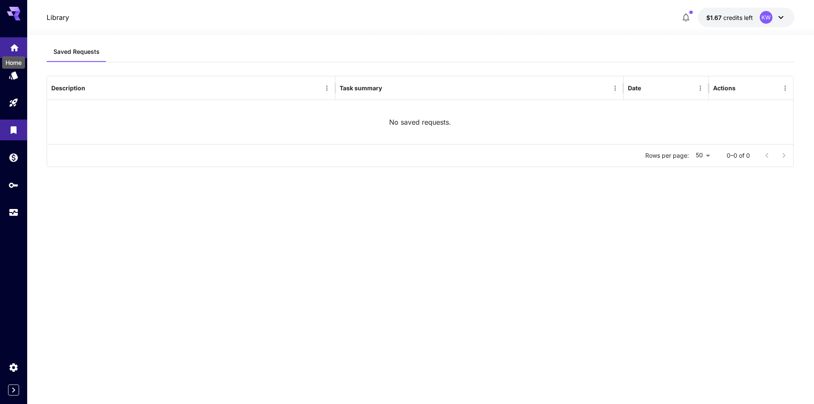
click at [14, 47] on icon "Home" at bounding box center [14, 45] width 8 height 7
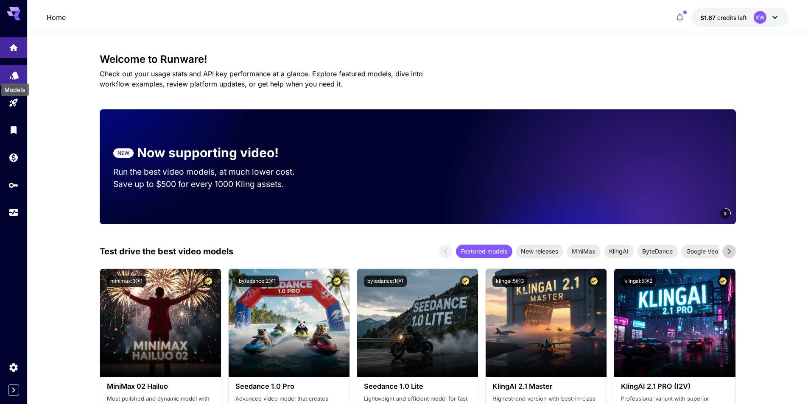
click at [14, 77] on icon "Models" at bounding box center [14, 73] width 9 height 8
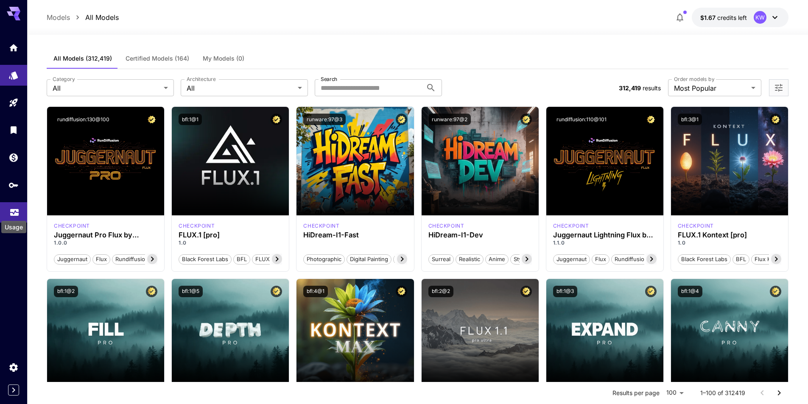
click at [12, 209] on icon "Usage" at bounding box center [14, 208] width 8 height 4
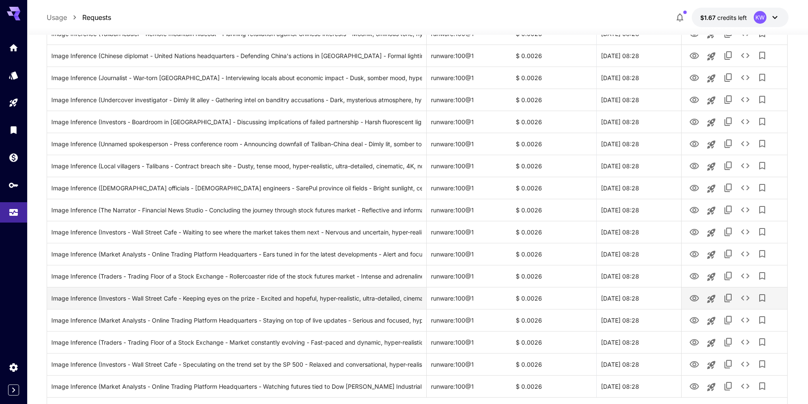
scroll to position [913, 0]
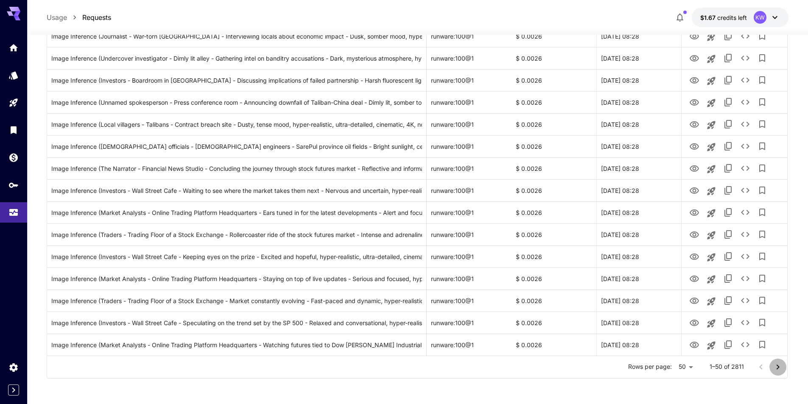
click at [779, 366] on icon "Go to next page" at bounding box center [777, 367] width 10 height 10
click at [776, 367] on icon "Go to next page" at bounding box center [777, 367] width 10 height 10
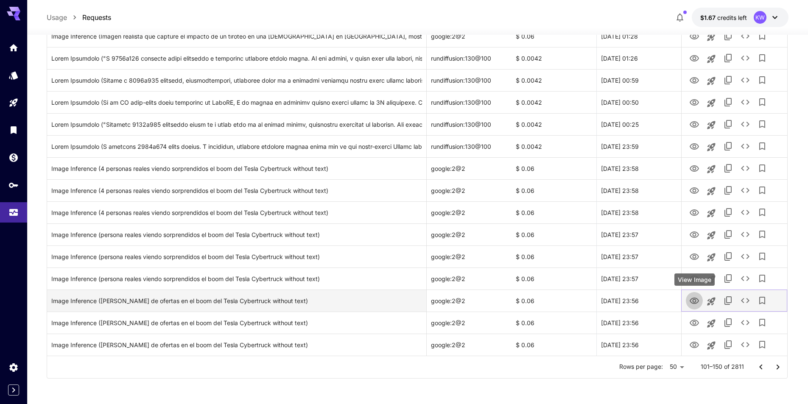
click at [694, 302] on icon "View Image" at bounding box center [693, 301] width 9 height 6
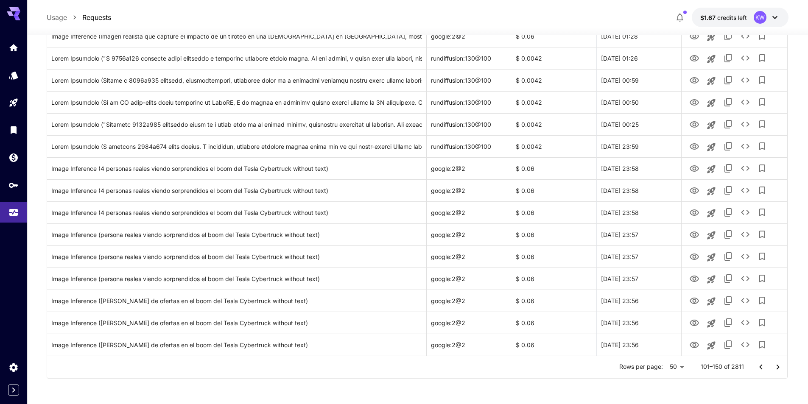
click at [777, 365] on icon "Go to next page" at bounding box center [777, 366] width 3 height 5
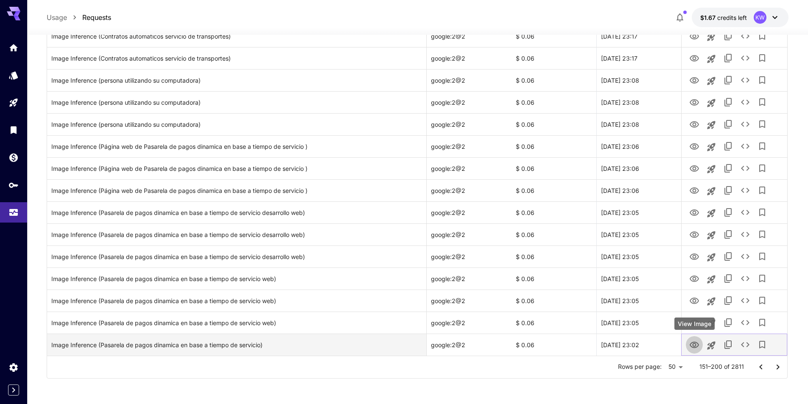
click at [693, 345] on icon "View Image" at bounding box center [693, 345] width 9 height 6
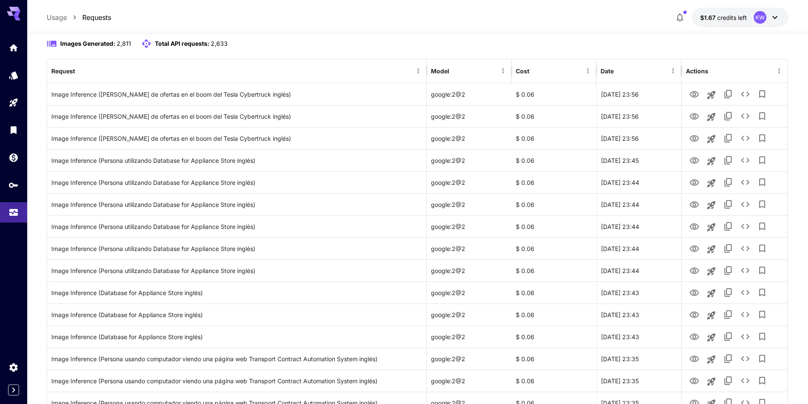
scroll to position [0, 0]
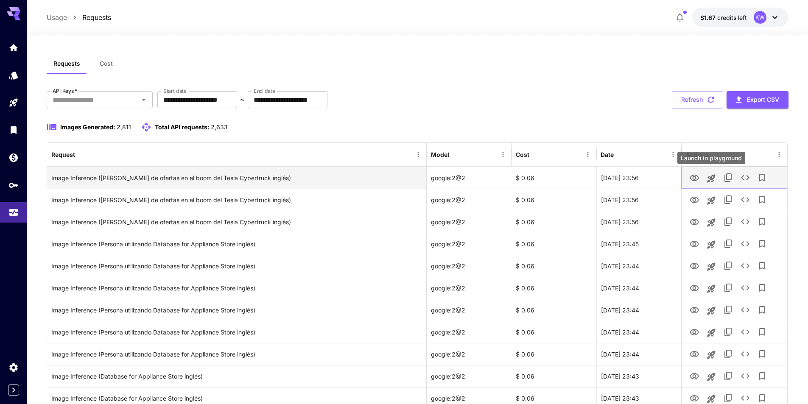
click at [711, 178] on icon "Launch in playground" at bounding box center [711, 178] width 8 height 8
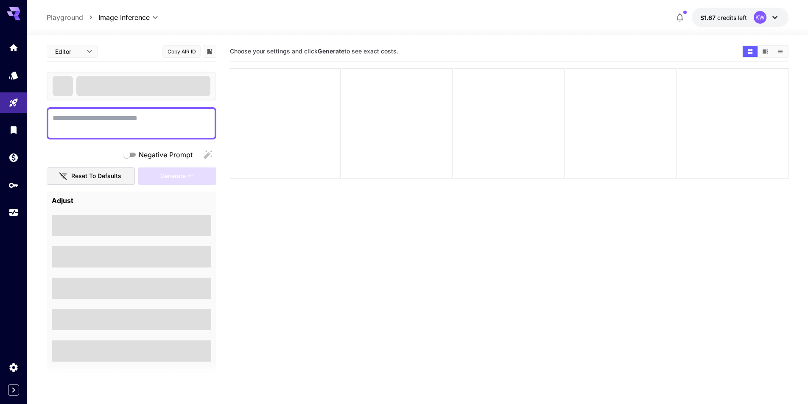
type textarea "**********"
